Goal: Use online tool/utility: Utilize a website feature to perform a specific function

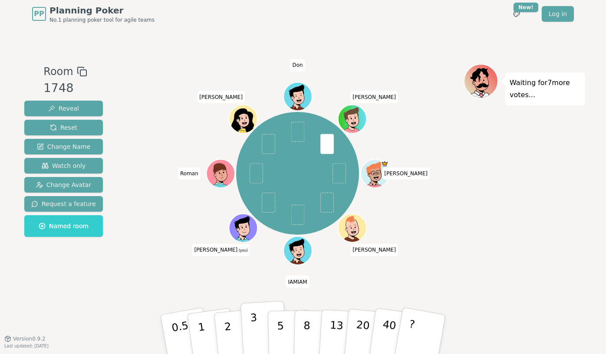
click at [259, 329] on button "3" at bounding box center [264, 335] width 47 height 68
click at [204, 335] on button "1" at bounding box center [212, 335] width 52 height 70
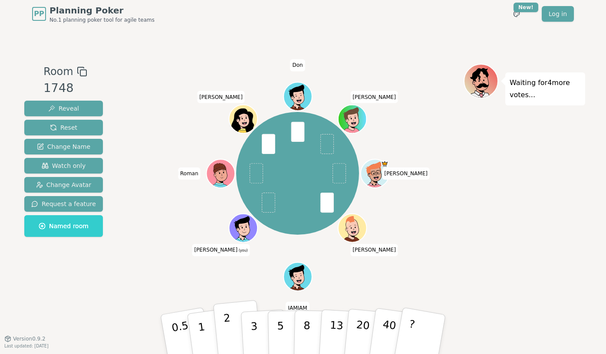
click at [239, 339] on button "2" at bounding box center [237, 334] width 49 height 69
click at [255, 339] on p "3" at bounding box center [255, 335] width 10 height 47
click at [251, 339] on p "3" at bounding box center [255, 335] width 10 height 47
click at [227, 332] on p "2" at bounding box center [228, 335] width 11 height 47
click at [261, 334] on button "3" at bounding box center [264, 335] width 47 height 68
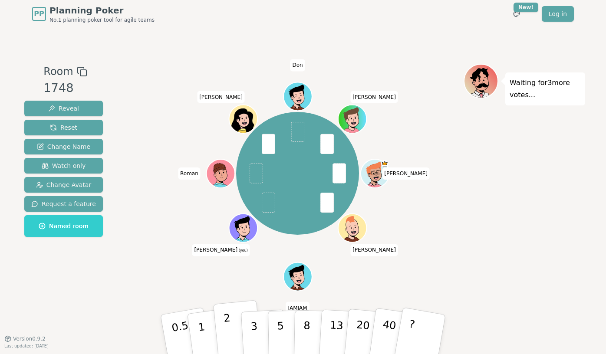
click at [231, 334] on p "2" at bounding box center [228, 335] width 11 height 47
click at [225, 339] on button "2" at bounding box center [237, 334] width 49 height 69
click at [281, 332] on p "5" at bounding box center [280, 334] width 7 height 47
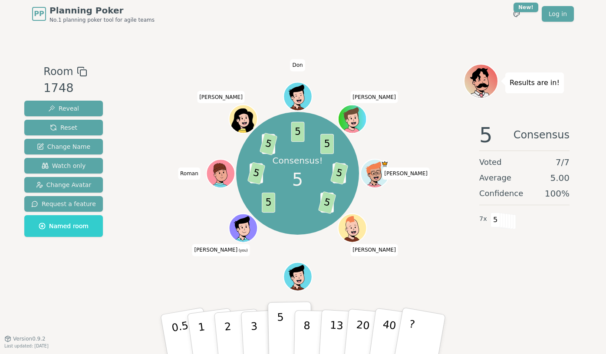
click at [283, 318] on button "5" at bounding box center [290, 335] width 45 height 66
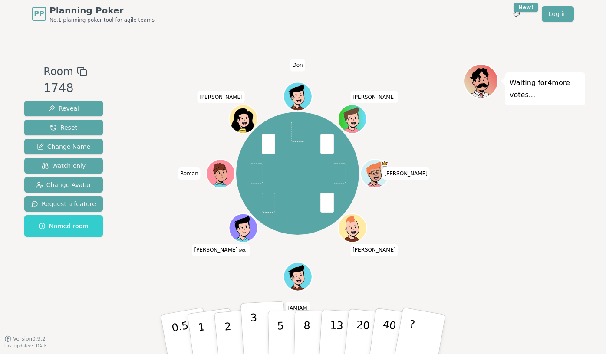
click at [251, 320] on button "3" at bounding box center [264, 335] width 47 height 68
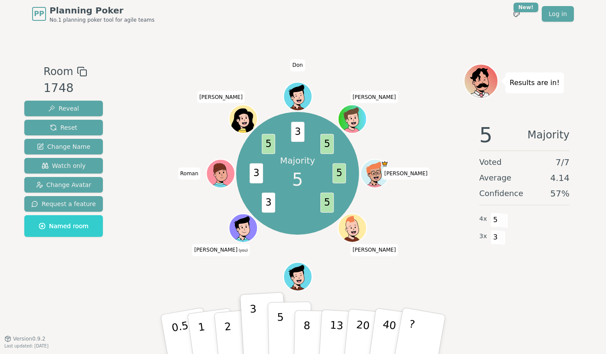
click at [285, 336] on button "5" at bounding box center [290, 335] width 45 height 66
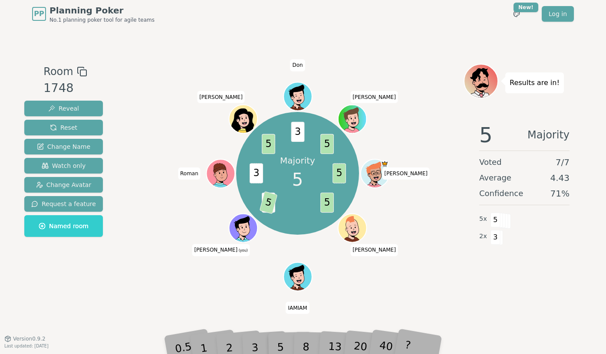
click at [190, 288] on div "Majority 5 5 5 3 5 3 5 3 5 [PERSON_NAME] IAMIAM [PERSON_NAME] (you) [PERSON_NAM…" at bounding box center [298, 183] width 332 height 239
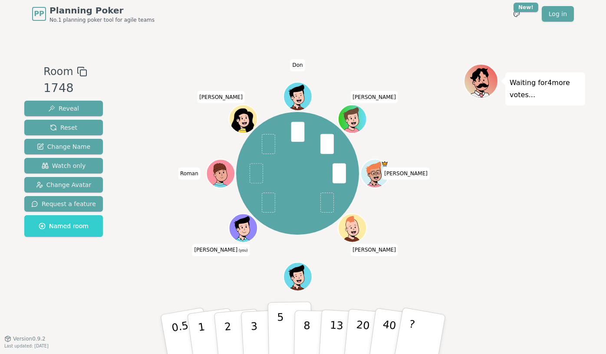
click at [278, 327] on p "5" at bounding box center [280, 334] width 7 height 47
click at [217, 276] on div "[PERSON_NAME] IAMIAM [PERSON_NAME] (you) [PERSON_NAME] [PERSON_NAME]" at bounding box center [298, 183] width 332 height 239
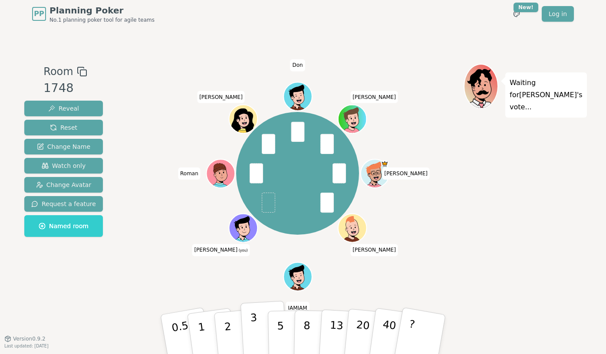
click at [258, 326] on button "3" at bounding box center [264, 335] width 47 height 68
